Goal: Check status: Check status

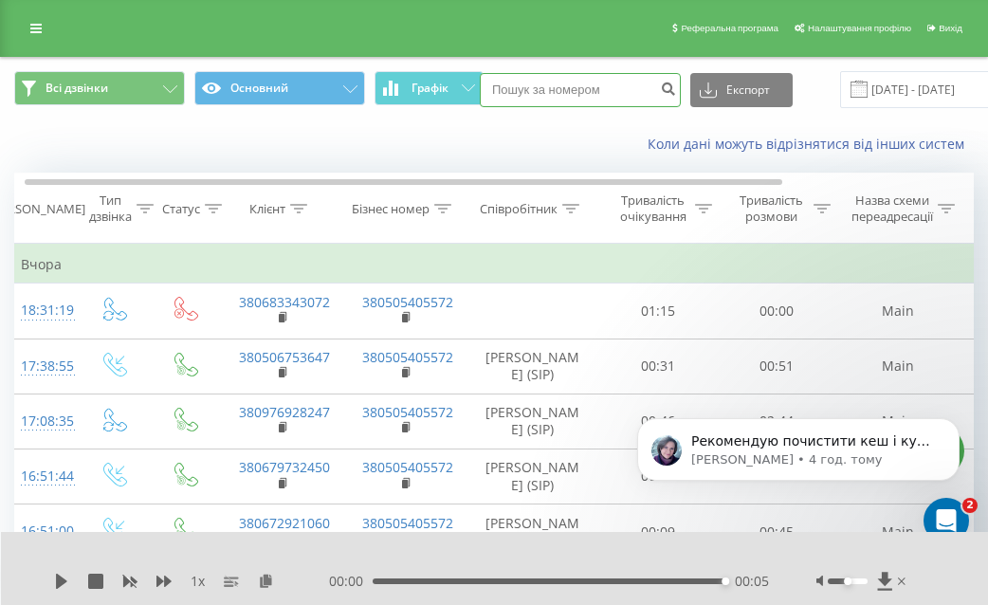
click at [535, 90] on input at bounding box center [580, 90] width 201 height 34
click at [876, 84] on input "[DATE] - [DATE]" at bounding box center [954, 89] width 229 height 37
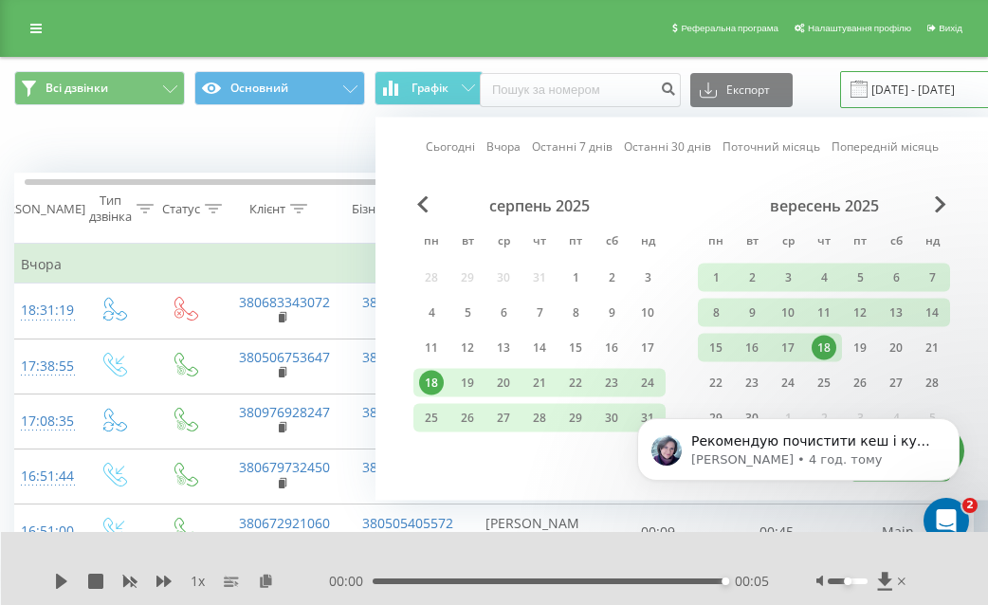
click at [896, 87] on input "[DATE] - [DATE]" at bounding box center [954, 89] width 229 height 37
click at [853, 348] on div "19" at bounding box center [859, 348] width 25 height 25
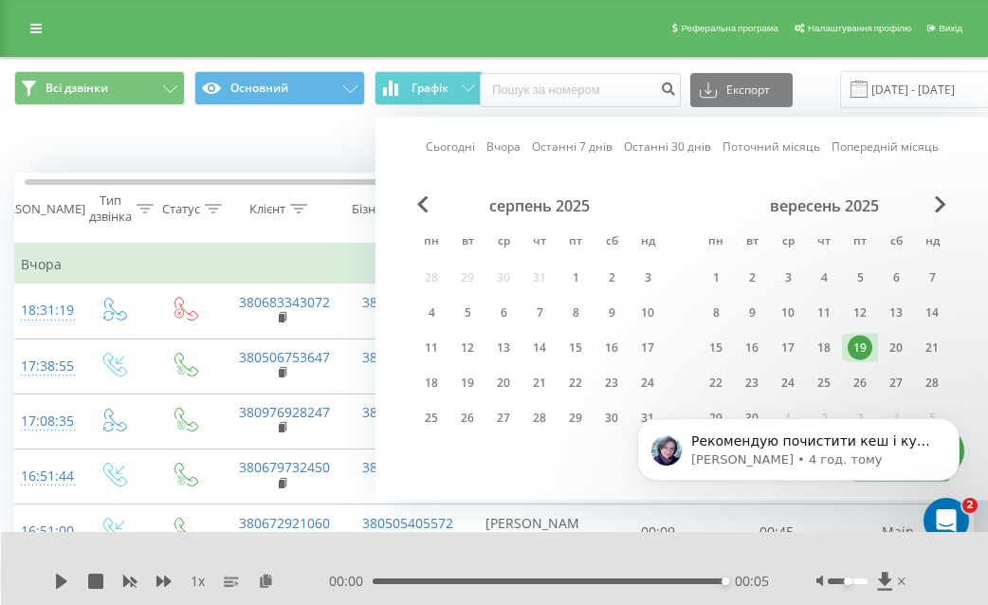
click at [896, 121] on div "Сьогодні Вчора Останні 7 днів Останні 30 днів Поточний місяць Попередній місяць…" at bounding box center [681, 309] width 612 height 383
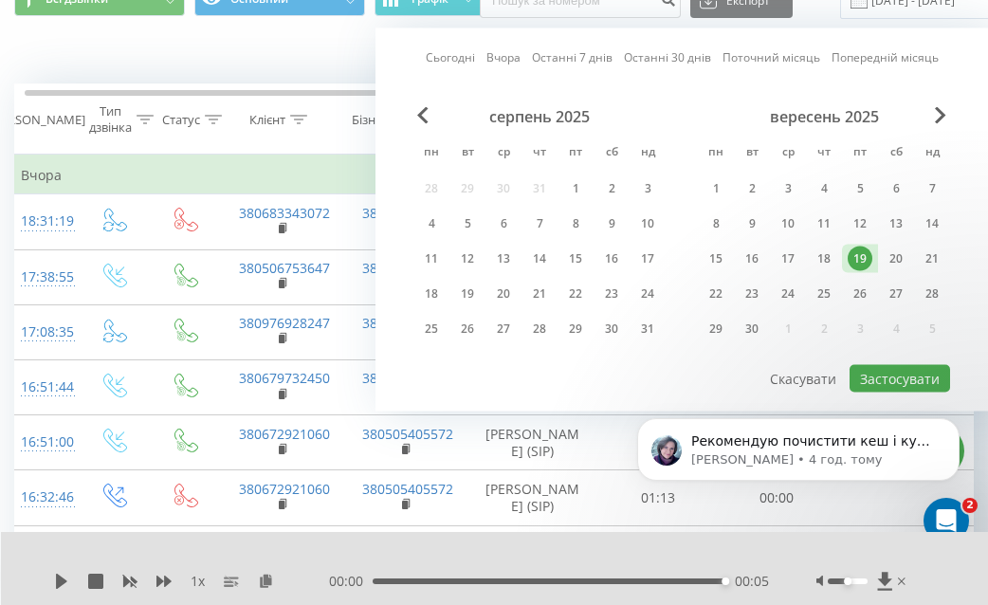
scroll to position [100, 0]
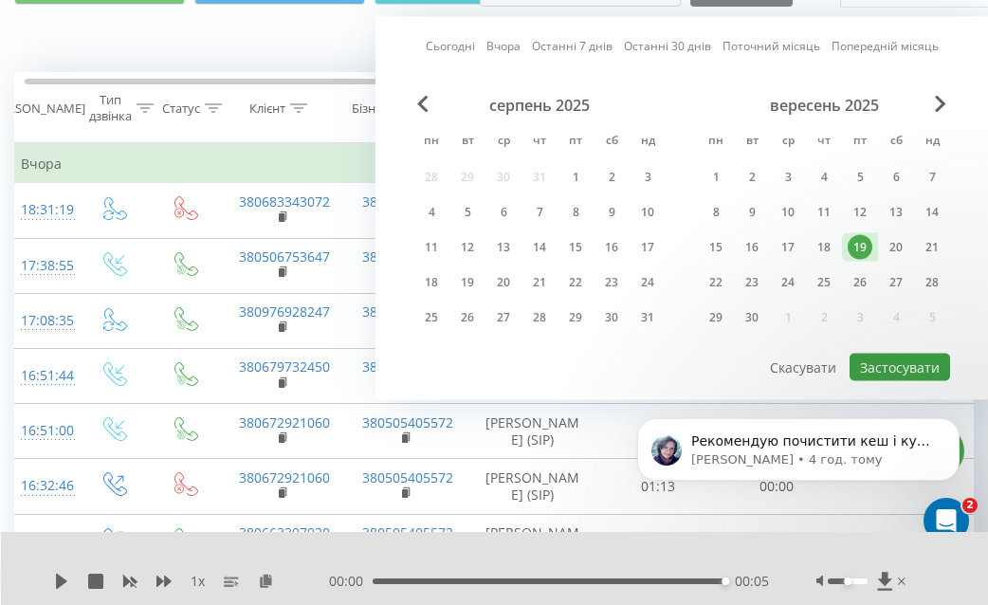
click at [915, 361] on button "Застосувати" at bounding box center [899, 367] width 100 height 27
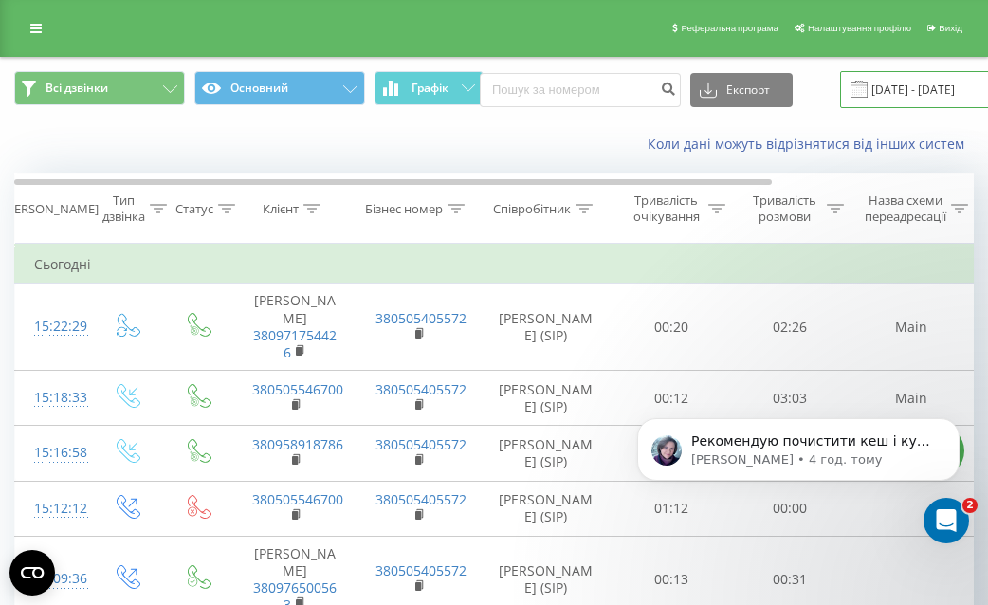
click at [853, 100] on input "[DATE] - [DATE]" at bounding box center [954, 89] width 229 height 37
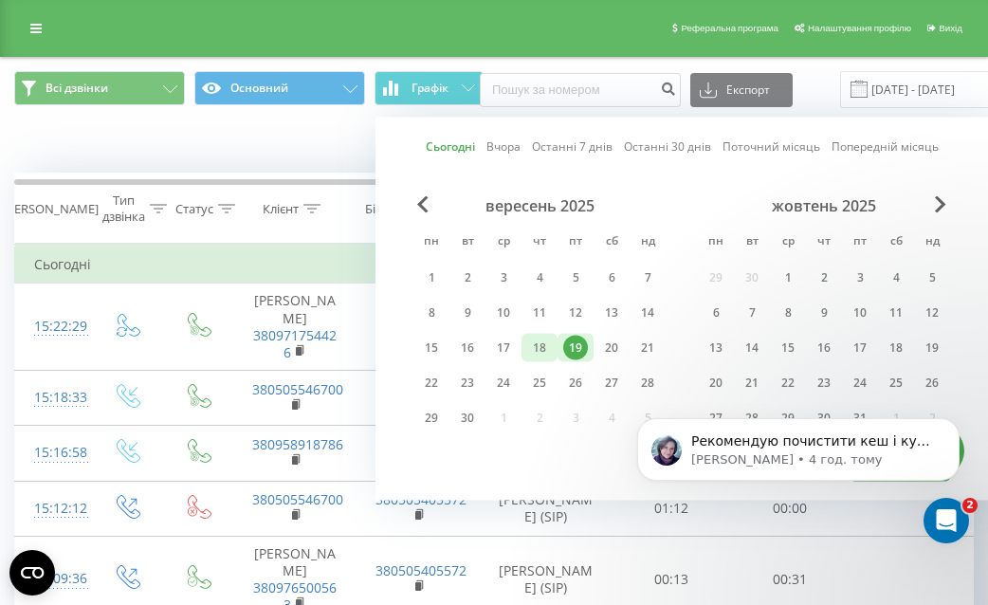
click at [537, 349] on div "18" at bounding box center [539, 348] width 25 height 25
click at [564, 346] on div "19" at bounding box center [575, 348] width 25 height 25
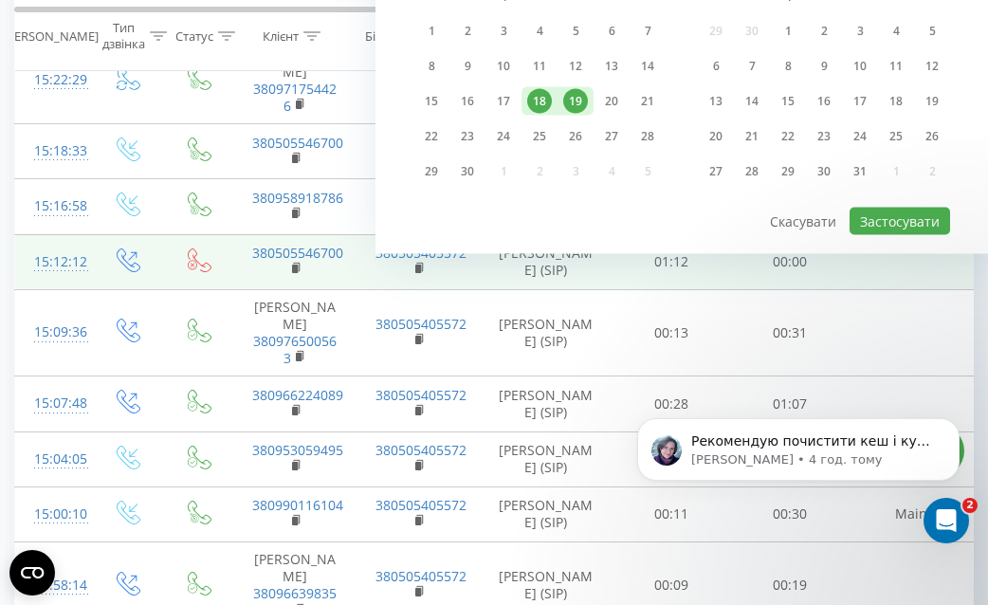
scroll to position [312, 0]
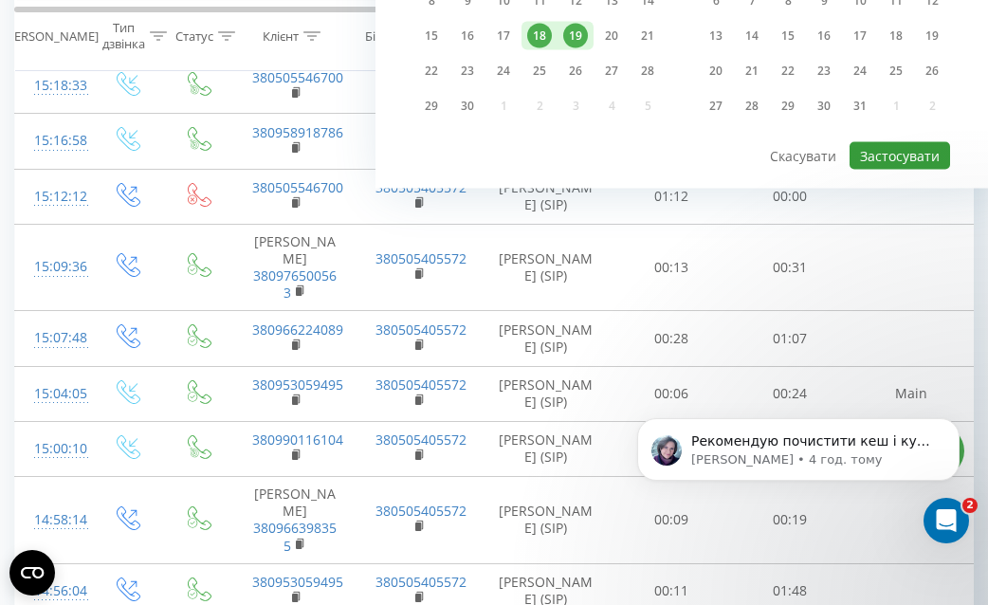
click at [915, 159] on button "Застосувати" at bounding box center [899, 155] width 100 height 27
type input "[DATE] - [DATE]"
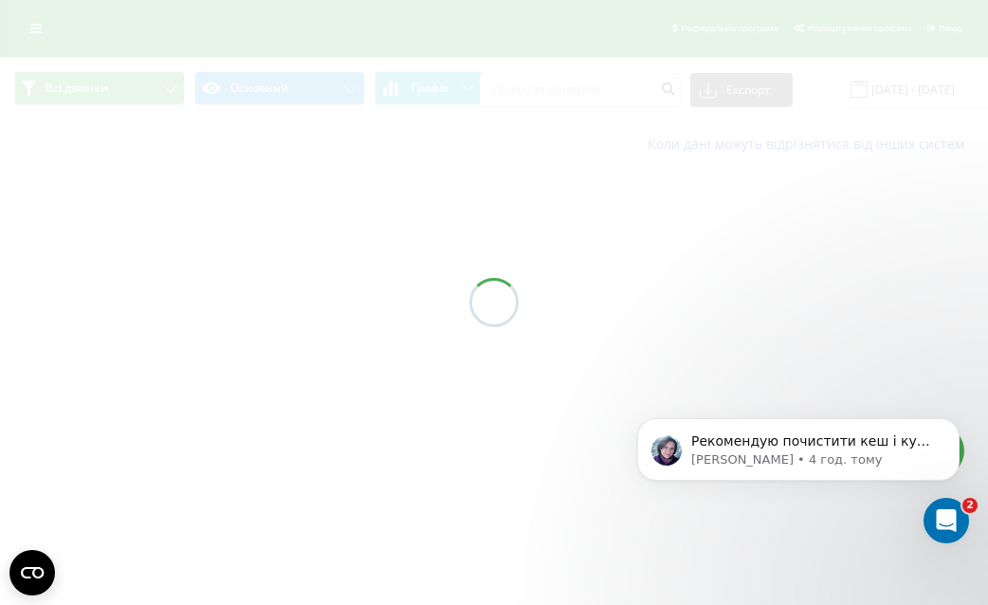
click at [566, 98] on input at bounding box center [580, 90] width 201 height 34
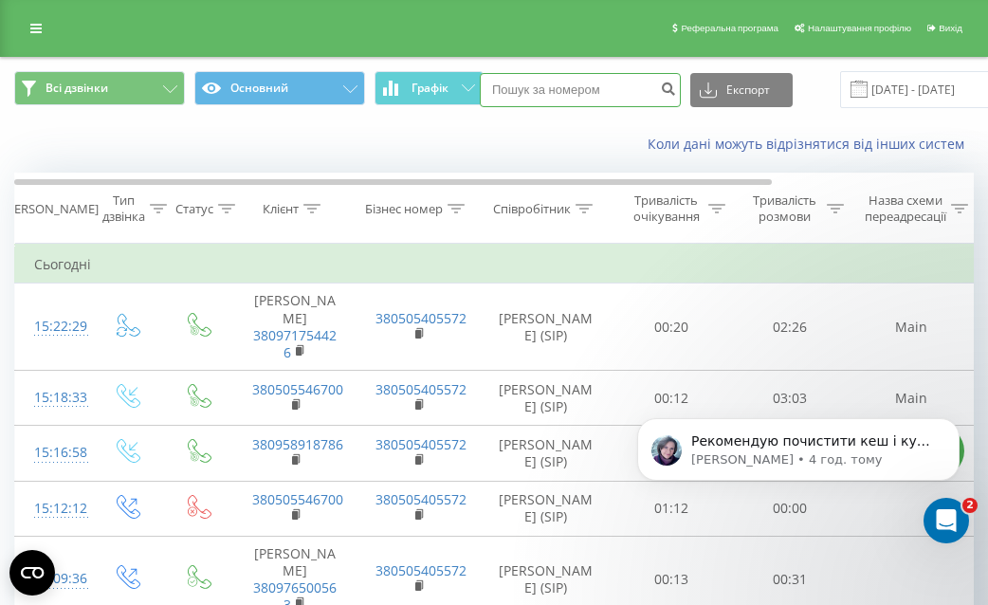
paste input "380686481679"
type input "380686481679"
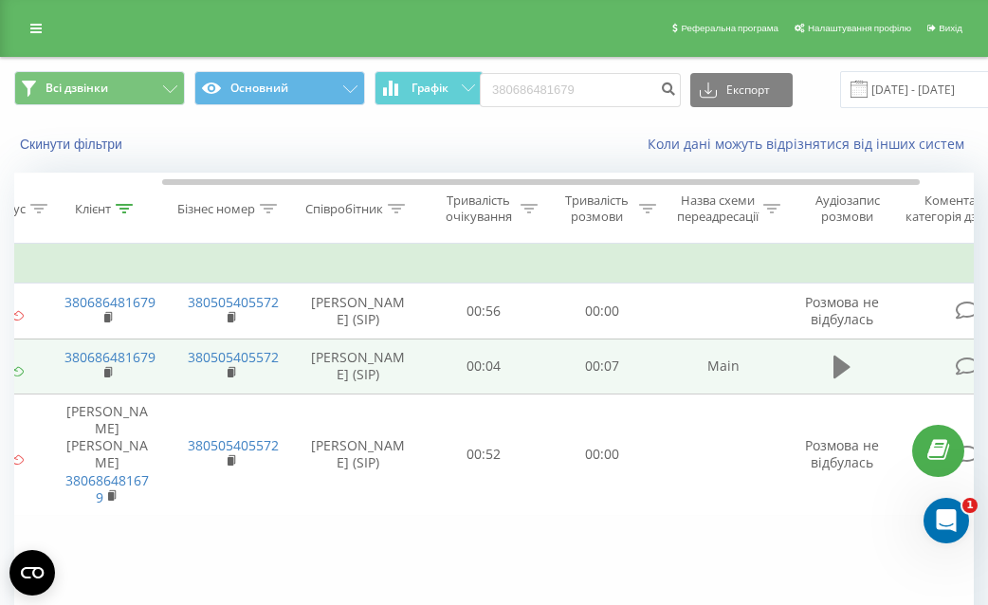
click at [828, 365] on button at bounding box center [842, 367] width 28 height 28
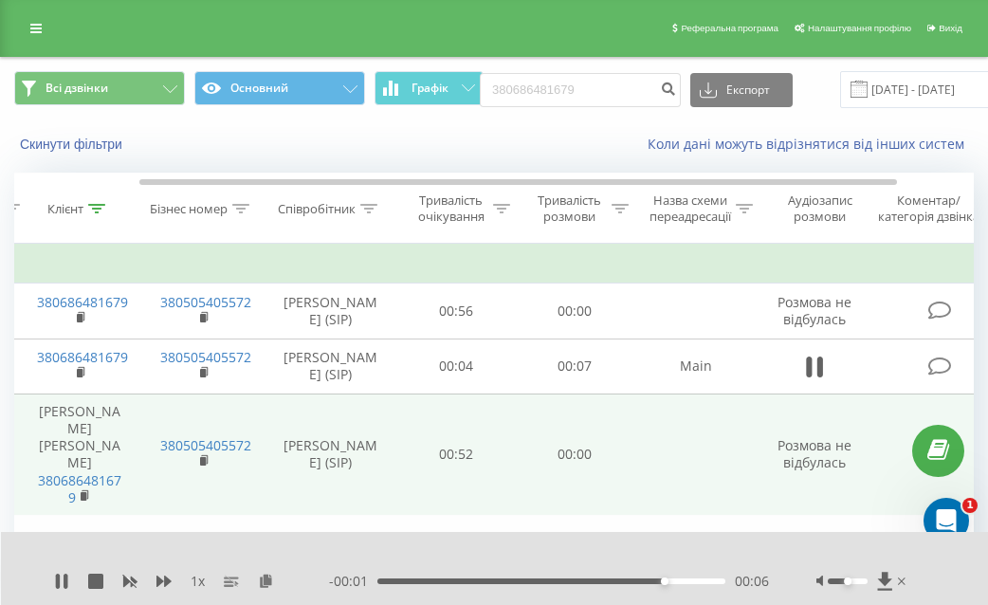
scroll to position [0, 135]
